Goal: Transaction & Acquisition: Purchase product/service

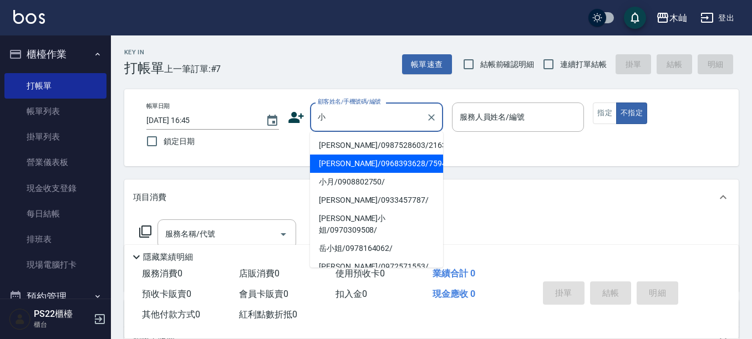
drag, startPoint x: 367, startPoint y: 163, endPoint x: 409, endPoint y: 177, distance: 44.6
click at [367, 162] on li "[PERSON_NAME]/0968393628/759452" at bounding box center [376, 164] width 133 height 18
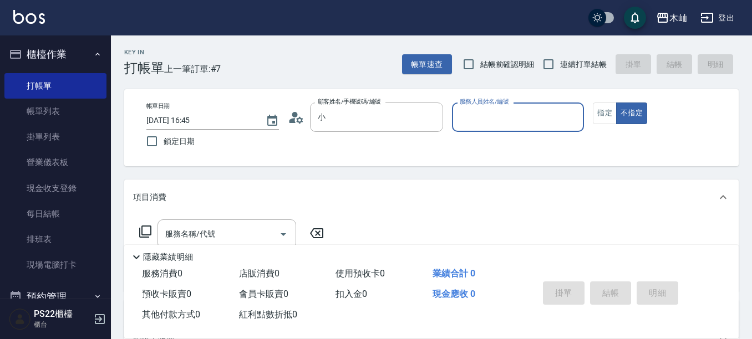
type input "[PERSON_NAME]/0968393628/759452"
type input "小愛-10"
click at [608, 116] on button "指定" at bounding box center [605, 114] width 24 height 22
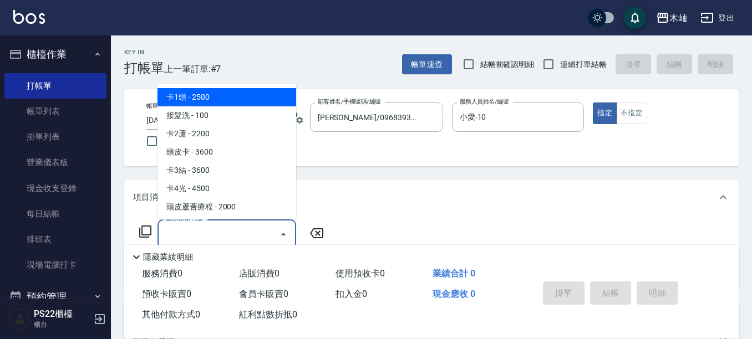
click at [220, 228] on input "服務名稱/代號" at bounding box center [219, 234] width 112 height 19
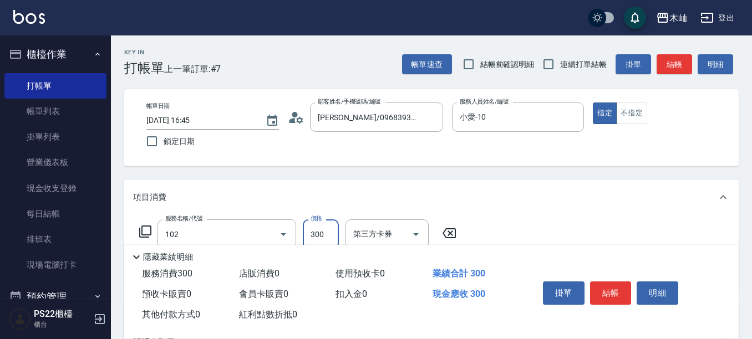
type input "精油洗髮(102)"
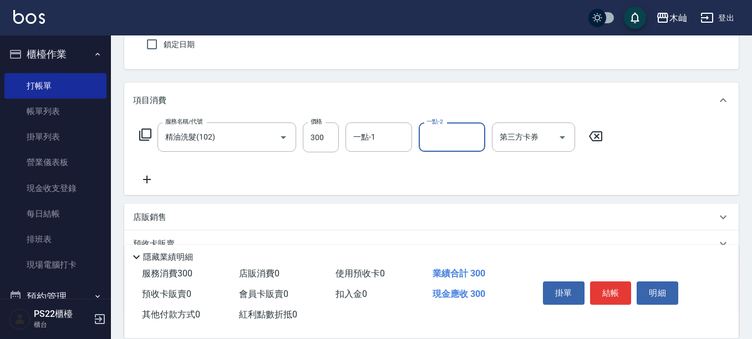
scroll to position [166, 0]
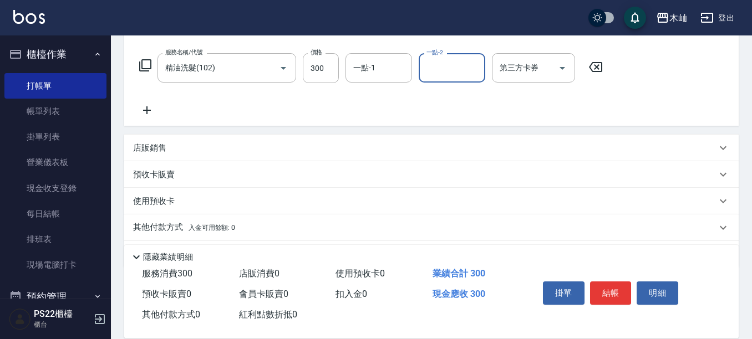
click at [159, 149] on p "店販銷售" at bounding box center [149, 149] width 33 height 12
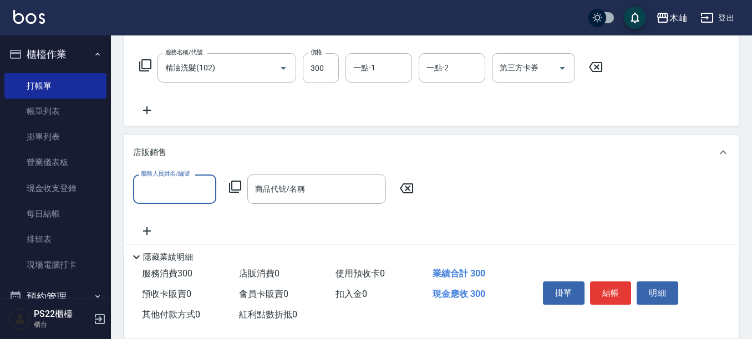
scroll to position [0, 0]
type input "小愛-10"
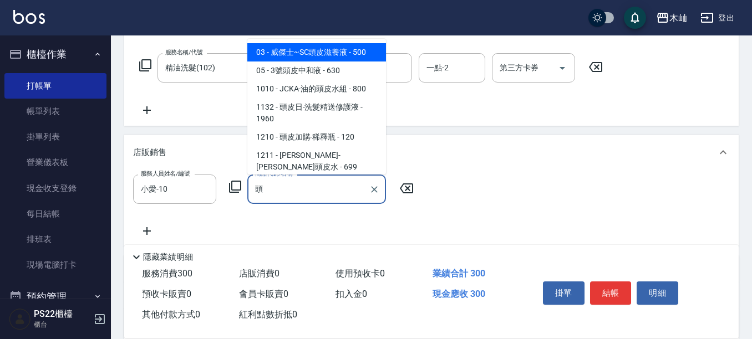
click at [331, 50] on span "03 - 威傑士~SC頭皮滋養液 - 500" at bounding box center [316, 52] width 139 height 18
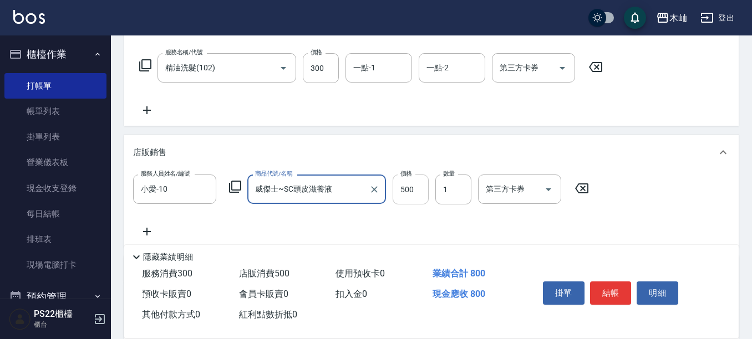
type input "威傑士~SC頭皮滋養液"
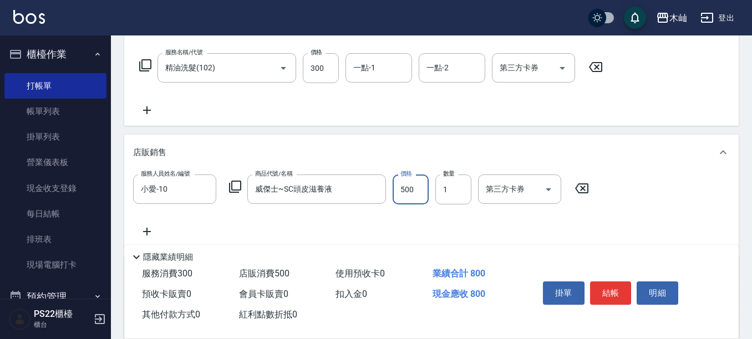
click at [415, 191] on input "500" at bounding box center [411, 190] width 36 height 30
type input "450"
click at [625, 286] on button "結帳" at bounding box center [611, 293] width 42 height 23
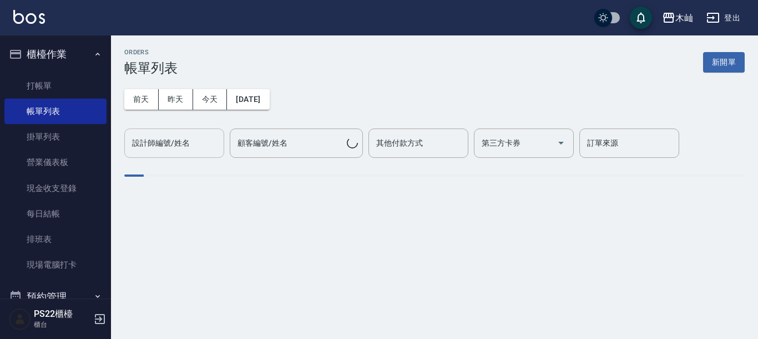
click at [168, 144] on div "設計師編號/姓名 設計師編號/姓名" at bounding box center [174, 143] width 100 height 29
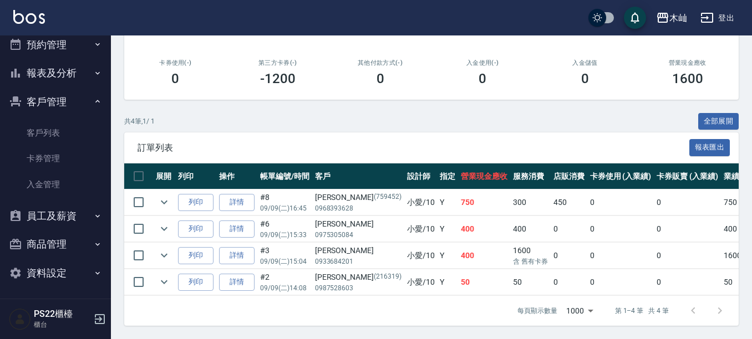
scroll to position [254, 0]
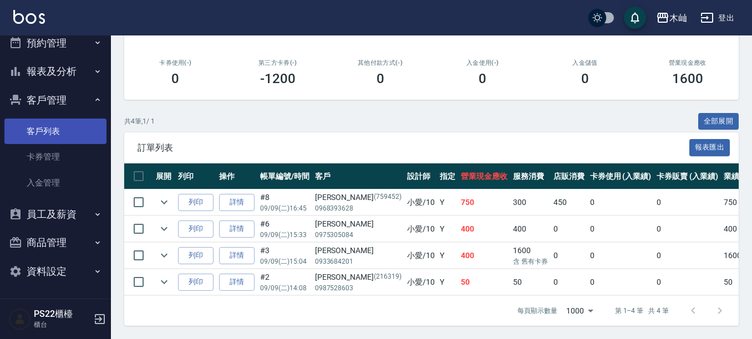
type input "小愛-10"
click at [60, 131] on link "客戶列表" at bounding box center [55, 132] width 102 height 26
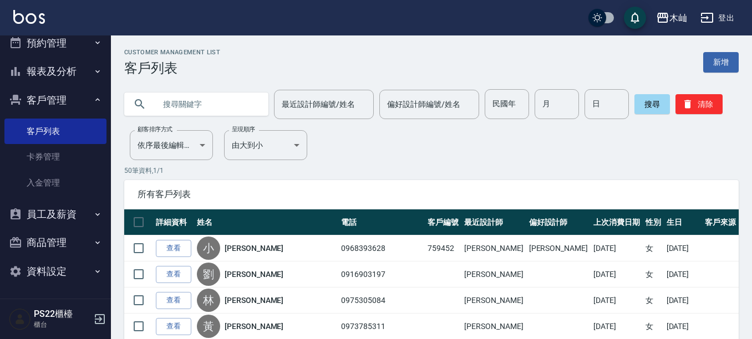
click at [241, 93] on input "text" at bounding box center [207, 104] width 104 height 30
type input "0985500"
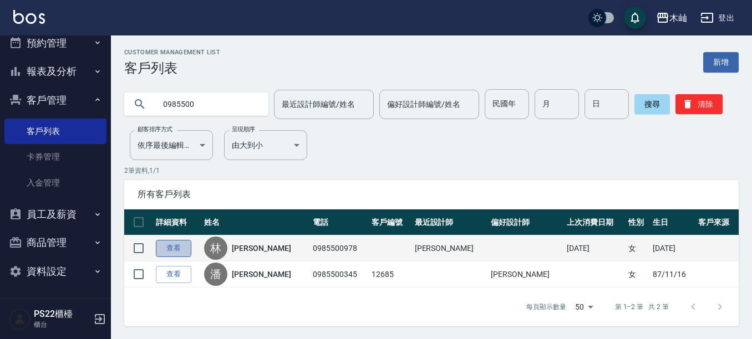
click at [174, 252] on link "查看" at bounding box center [173, 248] width 35 height 17
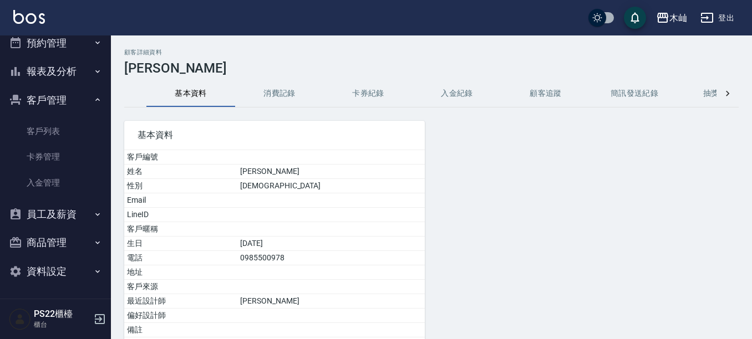
click at [296, 84] on button "消費記錄" at bounding box center [279, 93] width 89 height 27
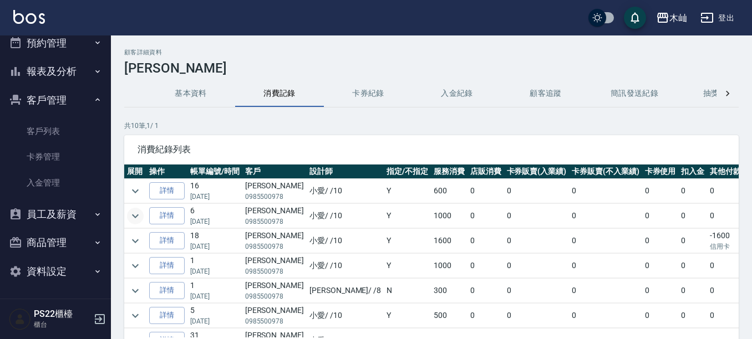
click at [130, 212] on icon "expand row" at bounding box center [135, 216] width 13 height 13
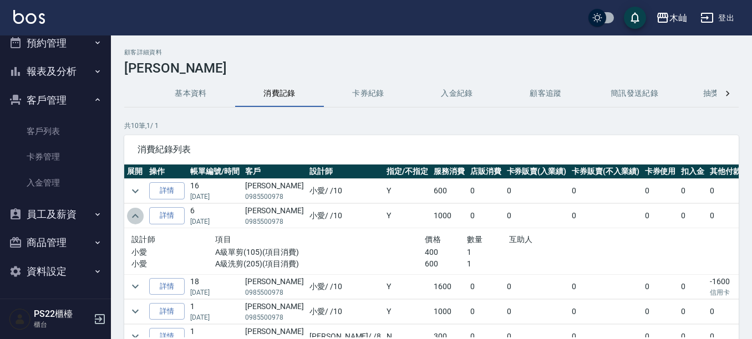
click at [130, 213] on icon "expand row" at bounding box center [135, 216] width 13 height 13
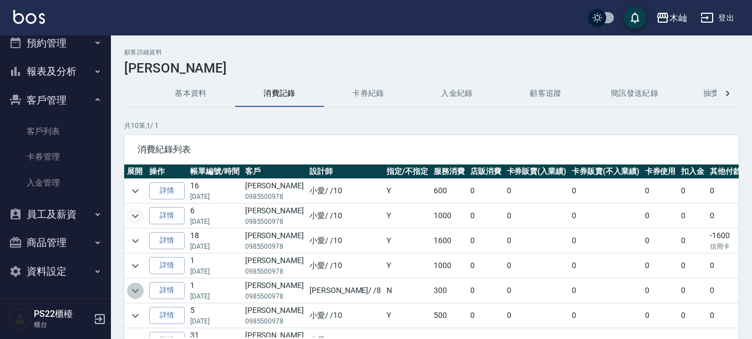
click at [130, 296] on icon "expand row" at bounding box center [135, 291] width 13 height 13
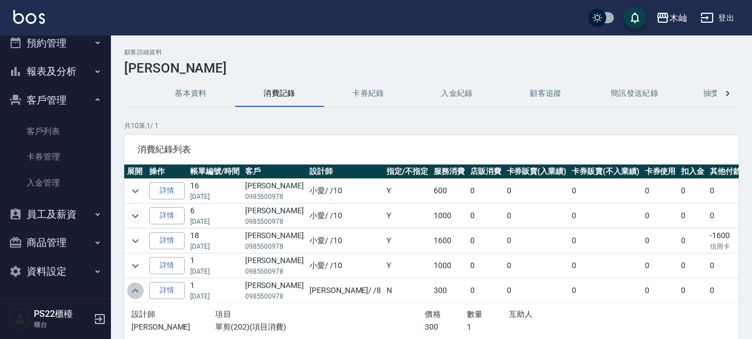
click at [130, 296] on icon "expand row" at bounding box center [135, 291] width 13 height 13
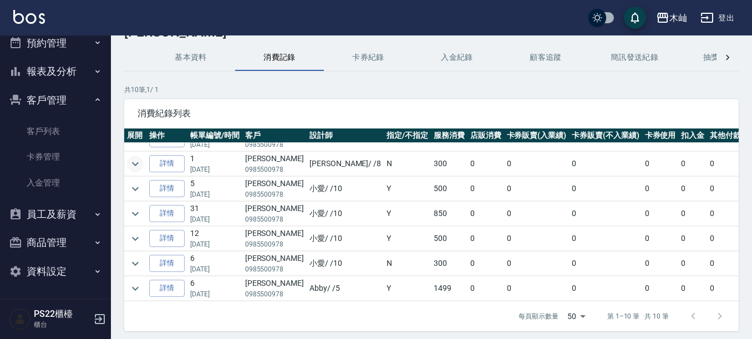
scroll to position [55, 0]
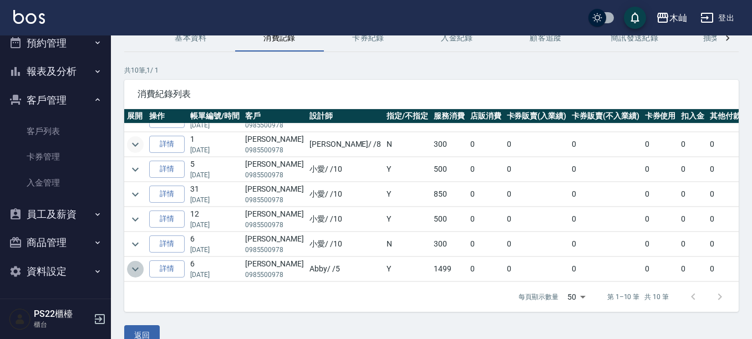
click at [139, 263] on icon "expand row" at bounding box center [135, 269] width 13 height 13
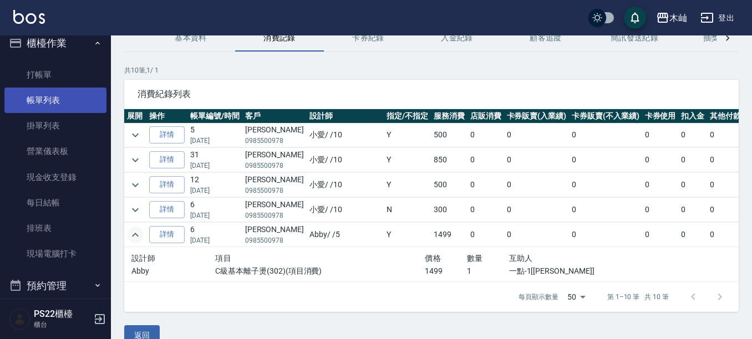
scroll to position [0, 0]
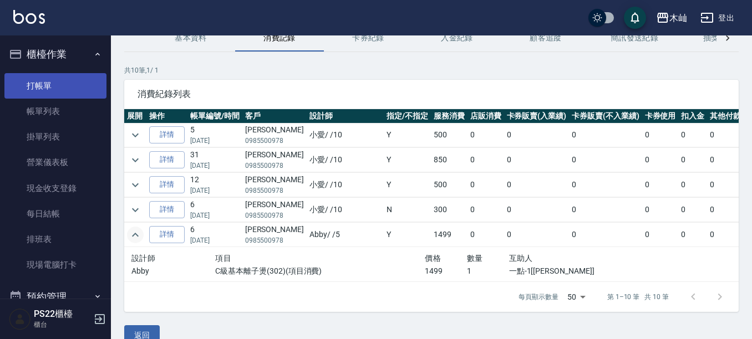
click at [60, 96] on link "打帳單" at bounding box center [55, 86] width 102 height 26
